Goal: Task Accomplishment & Management: Complete application form

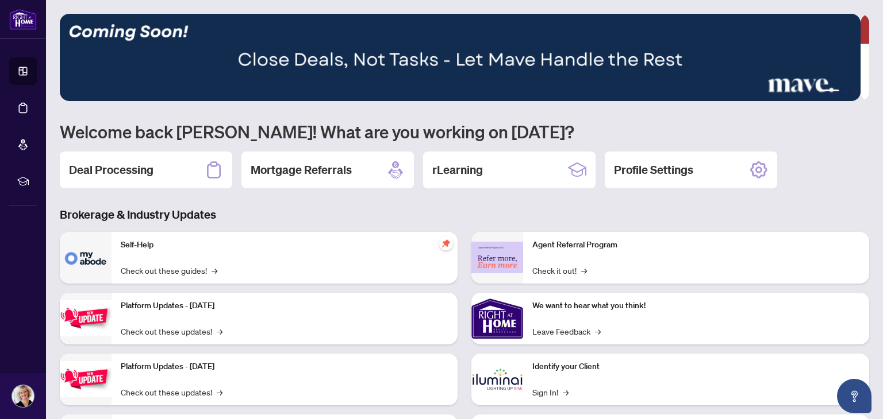
click at [177, 260] on div "Self-Help Check out these guides! →" at bounding box center [284, 258] width 346 height 52
click at [202, 249] on p "Self-Help" at bounding box center [285, 245] width 328 height 13
click at [87, 248] on img at bounding box center [86, 258] width 52 height 52
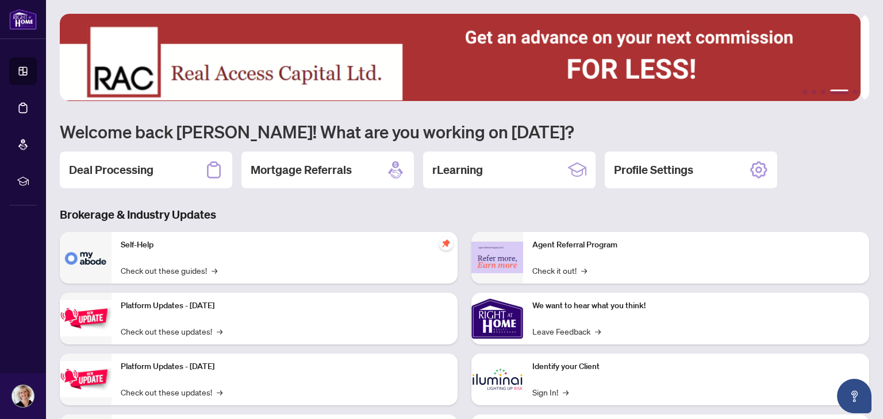
click at [284, 268] on div "Self-Help Check out these guides! →" at bounding box center [284, 258] width 346 height 52
click at [132, 175] on h2 "Deal Processing" at bounding box center [111, 170] width 84 height 16
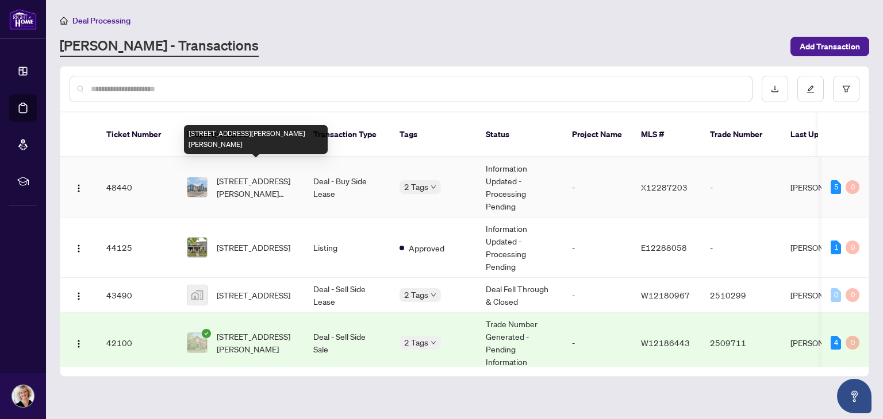
click at [256, 182] on span "[STREET_ADDRESS][PERSON_NAME][PERSON_NAME]" at bounding box center [256, 187] width 78 height 25
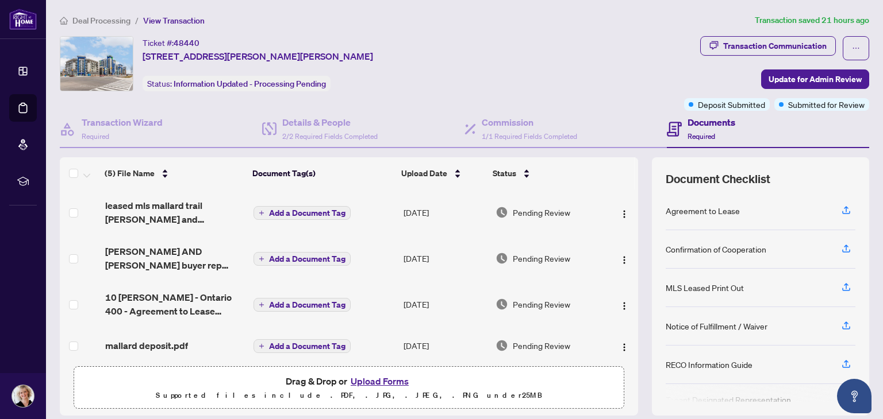
click at [374, 380] on button "Upload Forms" at bounding box center [379, 381] width 65 height 15
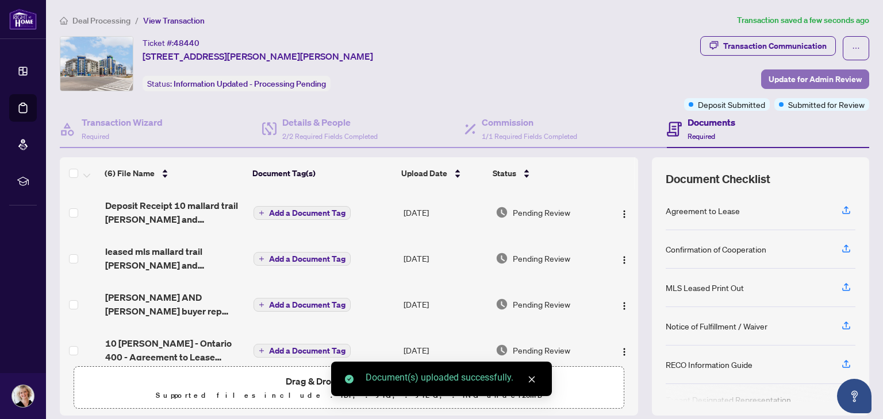
click at [775, 81] on span "Update for Admin Review" at bounding box center [814, 79] width 93 height 18
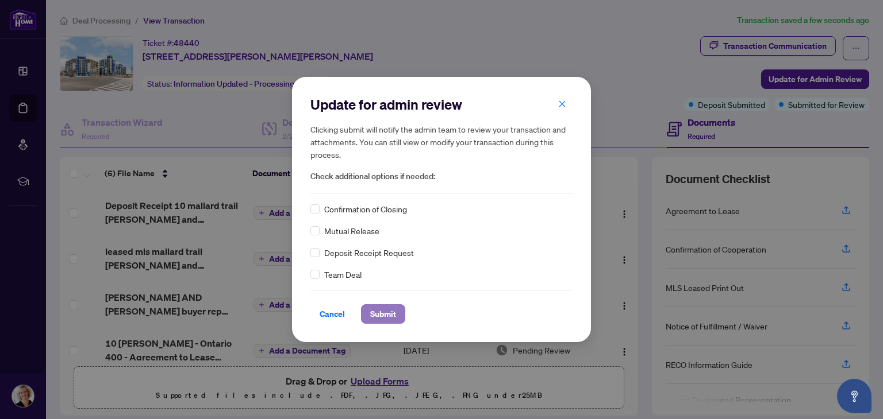
click at [380, 315] on span "Submit" at bounding box center [383, 314] width 26 height 18
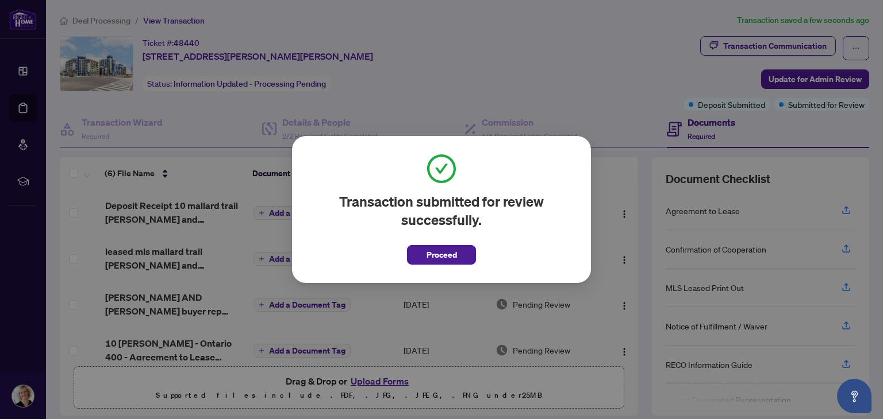
click at [380, 315] on div "Transaction submitted for review successfully. Proceed Cancel OK" at bounding box center [441, 209] width 883 height 419
click at [445, 253] on span "Proceed" at bounding box center [441, 255] width 30 height 18
